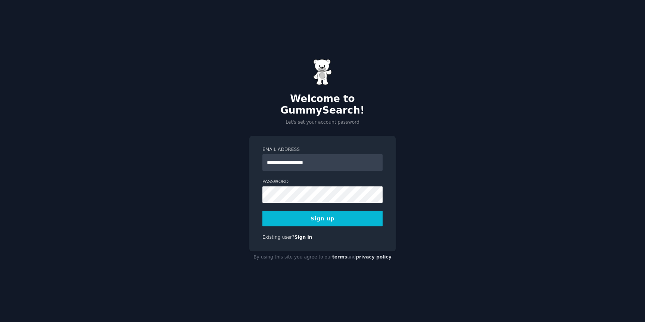
type input "**********"
click at [304, 213] on button "Sign up" at bounding box center [322, 218] width 120 height 16
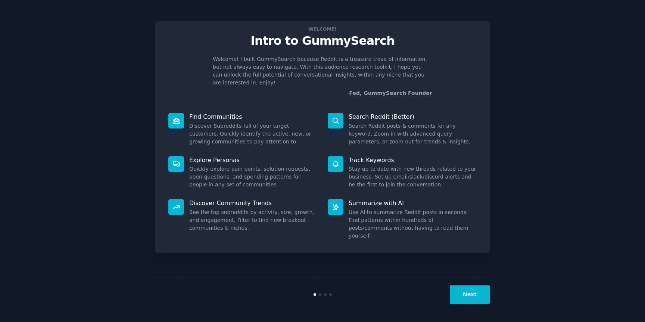
click at [470, 294] on button "Next" at bounding box center [470, 294] width 40 height 18
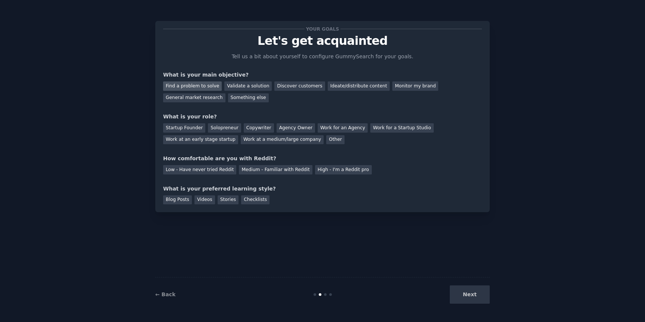
click at [205, 87] on div "Find a problem to solve" at bounding box center [192, 85] width 59 height 9
click at [195, 99] on div "General market research" at bounding box center [194, 97] width 62 height 9
click at [197, 86] on div "Find a problem to solve" at bounding box center [192, 85] width 59 height 9
click at [189, 129] on div "Startup Founder" at bounding box center [184, 127] width 42 height 9
click at [225, 131] on div "Solopreneur" at bounding box center [224, 127] width 33 height 9
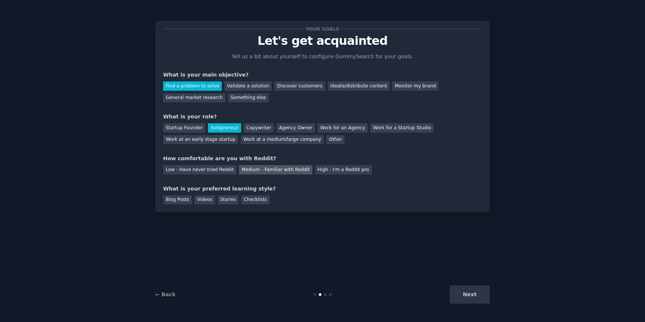
click at [261, 170] on div "Medium - Familiar with Reddit" at bounding box center [275, 169] width 73 height 9
click at [203, 201] on div "Videos" at bounding box center [204, 199] width 21 height 9
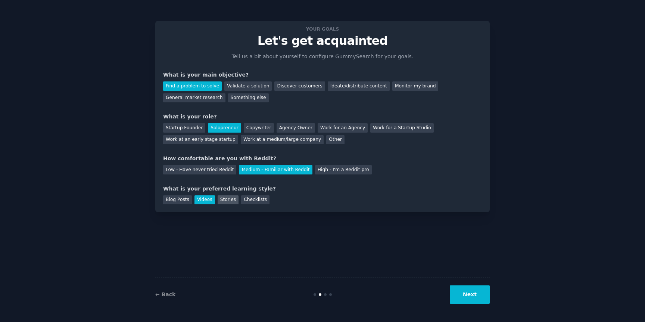
click at [224, 200] on div "Stories" at bounding box center [227, 199] width 21 height 9
click at [210, 198] on div "Videos" at bounding box center [204, 199] width 21 height 9
click at [469, 294] on button "Next" at bounding box center [470, 294] width 40 height 18
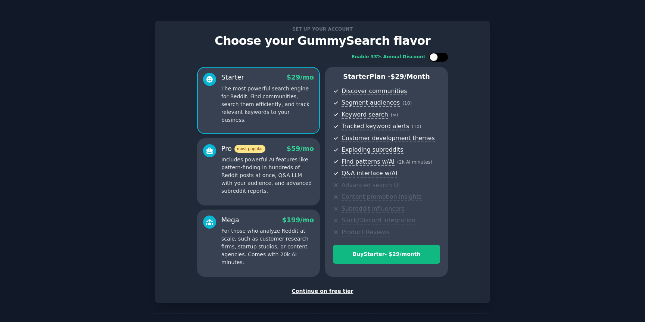
click at [439, 60] on div at bounding box center [438, 57] width 19 height 9
click at [432, 59] on icon at bounding box center [434, 57] width 4 height 4
checkbox input "false"
click at [334, 292] on div "Continue on free tier" at bounding box center [322, 291] width 319 height 8
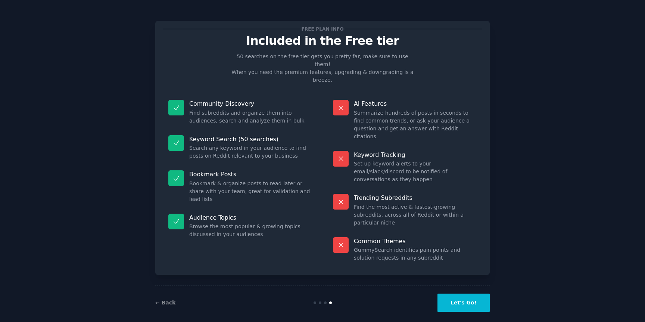
click at [467, 293] on button "Let's Go!" at bounding box center [463, 302] width 52 height 18
